Goal: Task Accomplishment & Management: Use online tool/utility

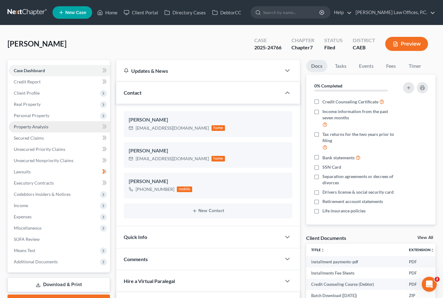
click at [63, 127] on link "Property Analysis" at bounding box center [59, 126] width 101 height 11
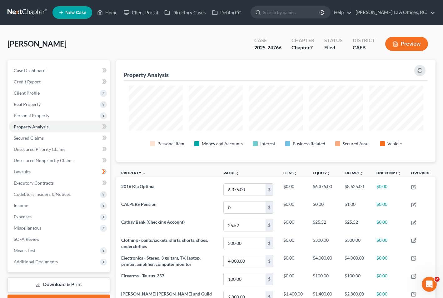
scroll to position [102, 319]
click at [45, 228] on span "Miscellaneous" at bounding box center [59, 227] width 101 height 11
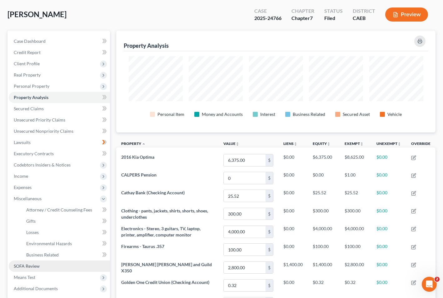
click at [52, 265] on link "SOFA Review" at bounding box center [59, 265] width 101 height 11
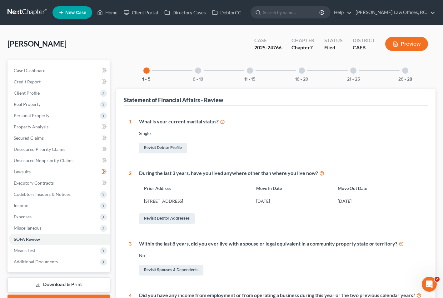
click at [198, 72] on div at bounding box center [198, 70] width 6 height 6
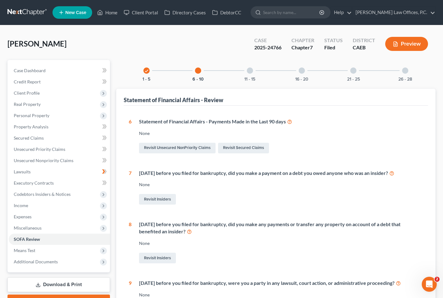
click at [245, 71] on div "11 - 15" at bounding box center [249, 70] width 21 height 21
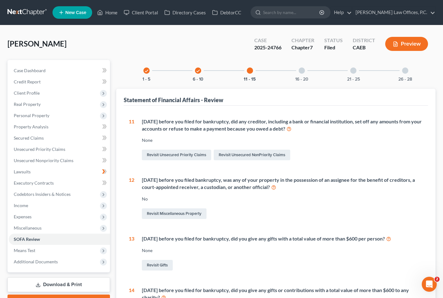
click at [306, 74] on div "16 - 20" at bounding box center [301, 70] width 21 height 21
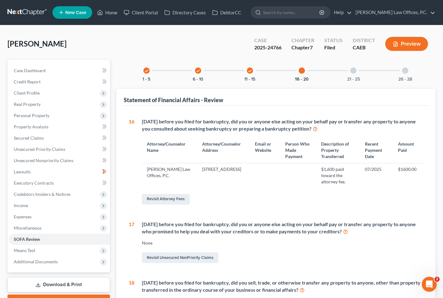
click at [352, 72] on div at bounding box center [353, 70] width 6 height 6
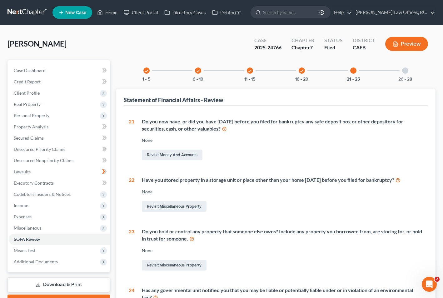
click at [394, 74] on div "check 1 - 5 check 6 - 10 check 11 - 15 check 16 - 20 21 - 25 26 - 28" at bounding box center [276, 70] width 280 height 21
click at [303, 69] on icon "check" at bounding box center [301, 71] width 4 height 4
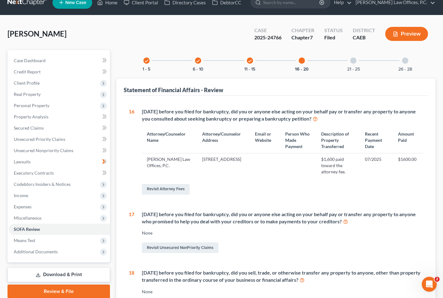
scroll to position [15, 0]
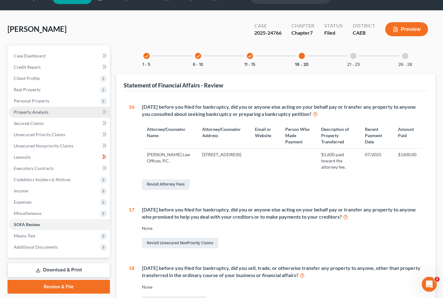
click at [57, 112] on link "Property Analysis" at bounding box center [59, 111] width 101 height 11
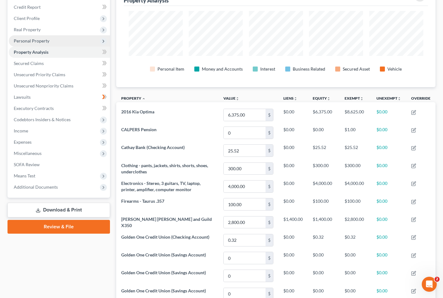
scroll to position [53, 0]
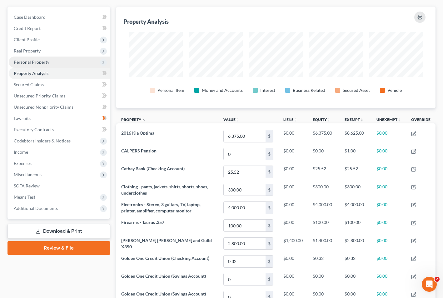
click at [48, 61] on span "Personal Property" at bounding box center [32, 61] width 36 height 5
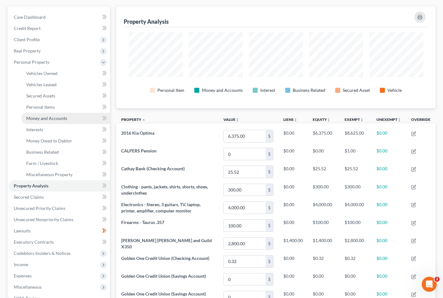
click at [69, 119] on link "Money and Accounts" at bounding box center [65, 118] width 89 height 11
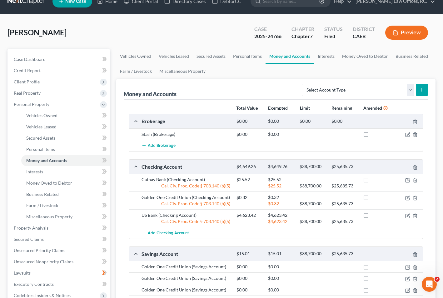
scroll to position [16, 0]
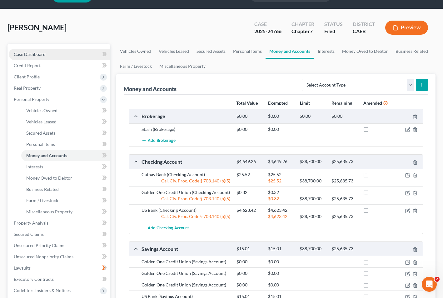
click at [47, 53] on link "Case Dashboard" at bounding box center [59, 54] width 101 height 11
